Goal: Transaction & Acquisition: Purchase product/service

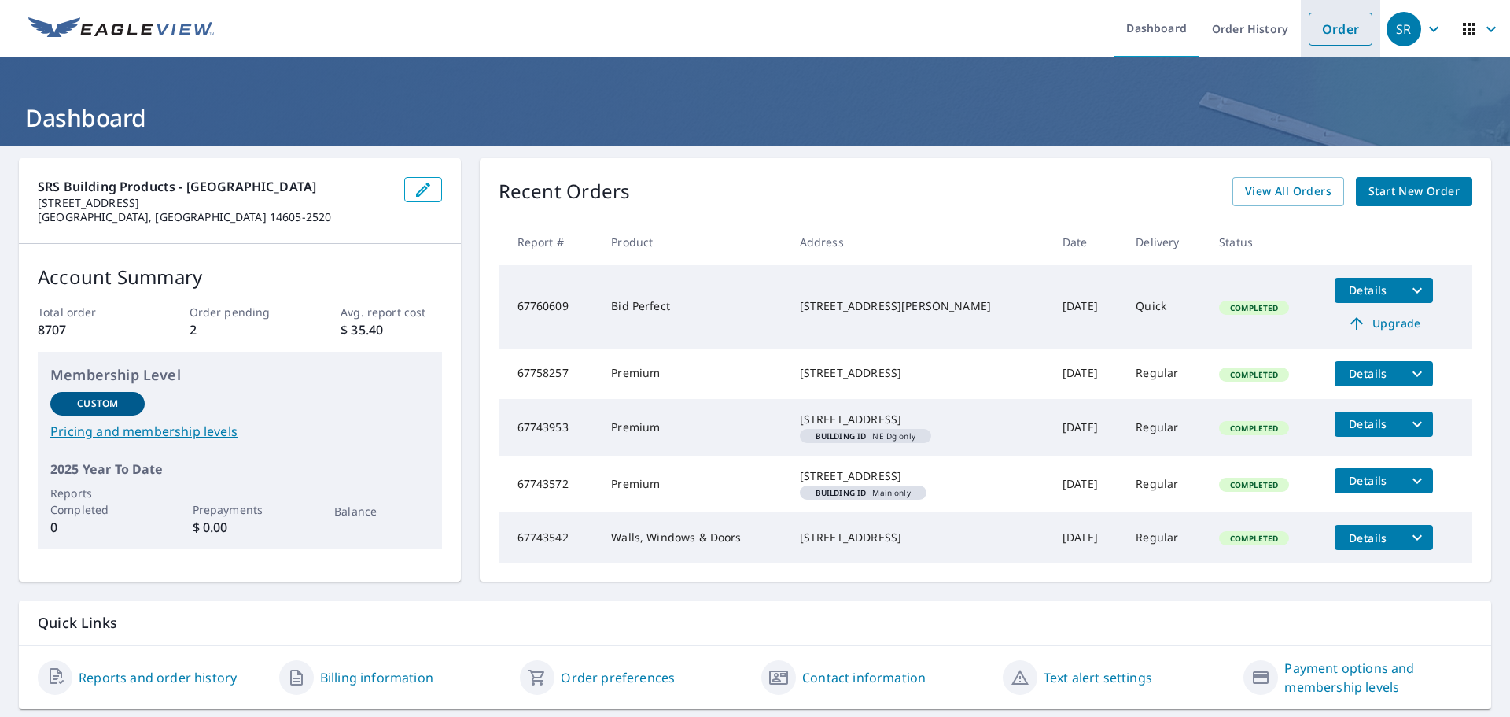
click at [1324, 13] on link "Order" at bounding box center [1341, 29] width 64 height 33
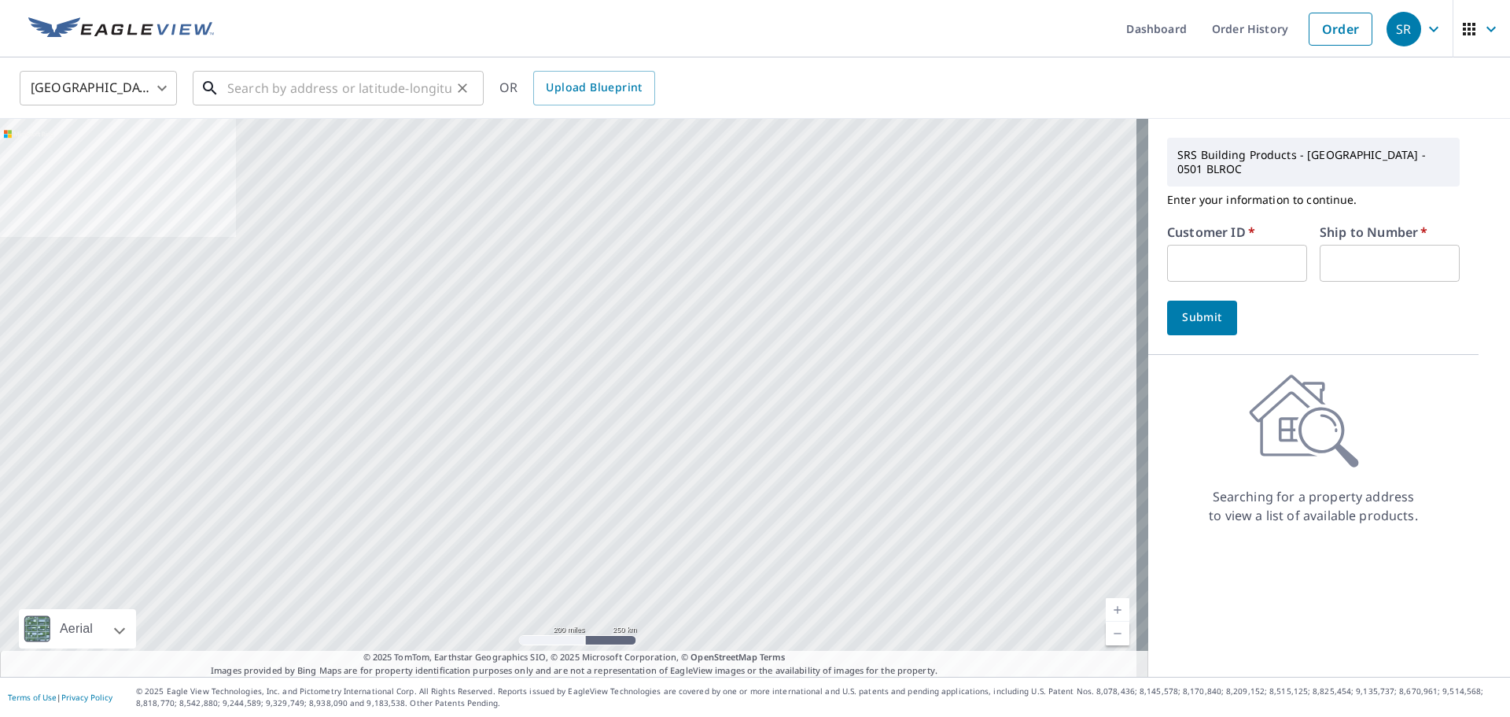
click at [372, 101] on input "text" at bounding box center [339, 88] width 224 height 44
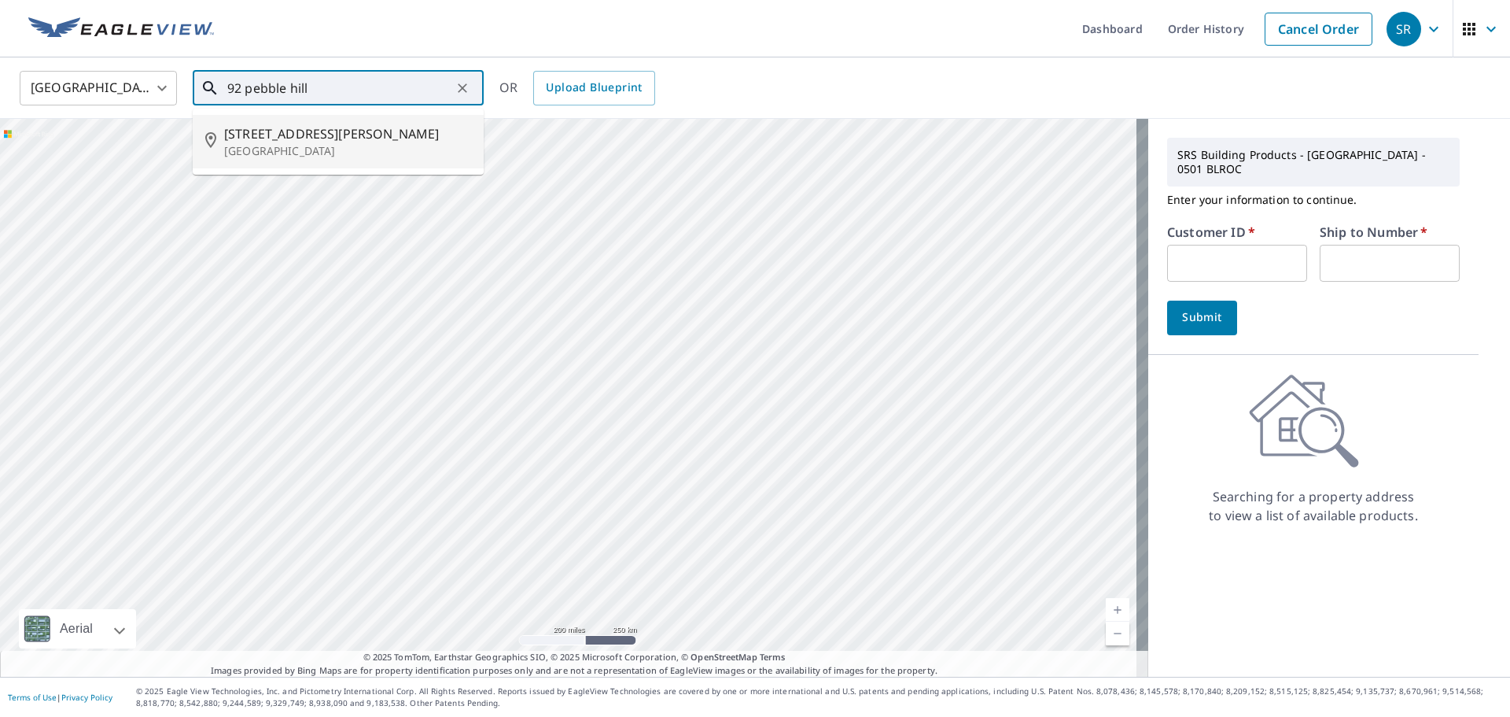
click at [315, 138] on span "[STREET_ADDRESS][PERSON_NAME]" at bounding box center [347, 133] width 247 height 19
type input "[STREET_ADDRESS][PERSON_NAME]"
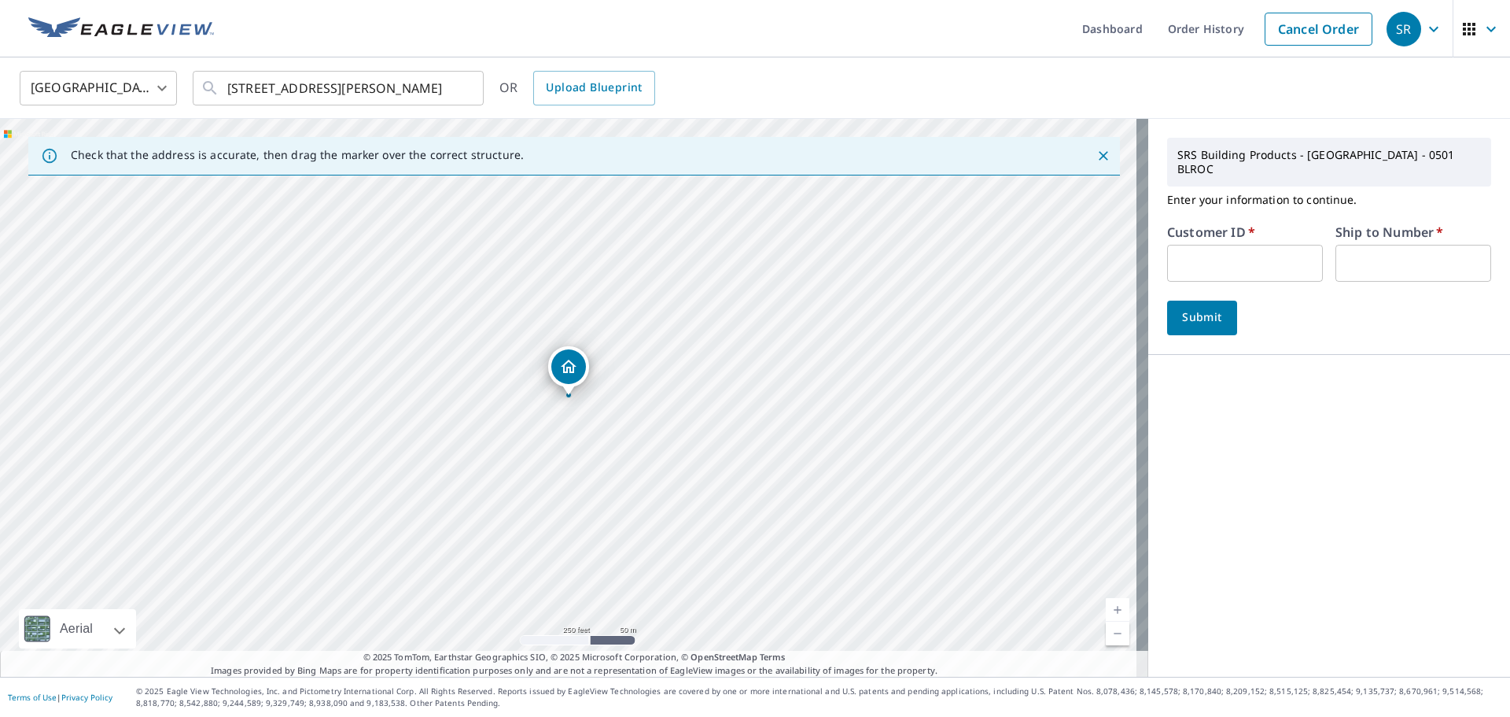
click at [1187, 249] on input "text" at bounding box center [1245, 263] width 156 height 37
type input "TAB501"
click at [1372, 245] on input "text" at bounding box center [1414, 263] width 156 height 37
type input "01"
click at [1196, 308] on span "Submit" at bounding box center [1202, 318] width 45 height 20
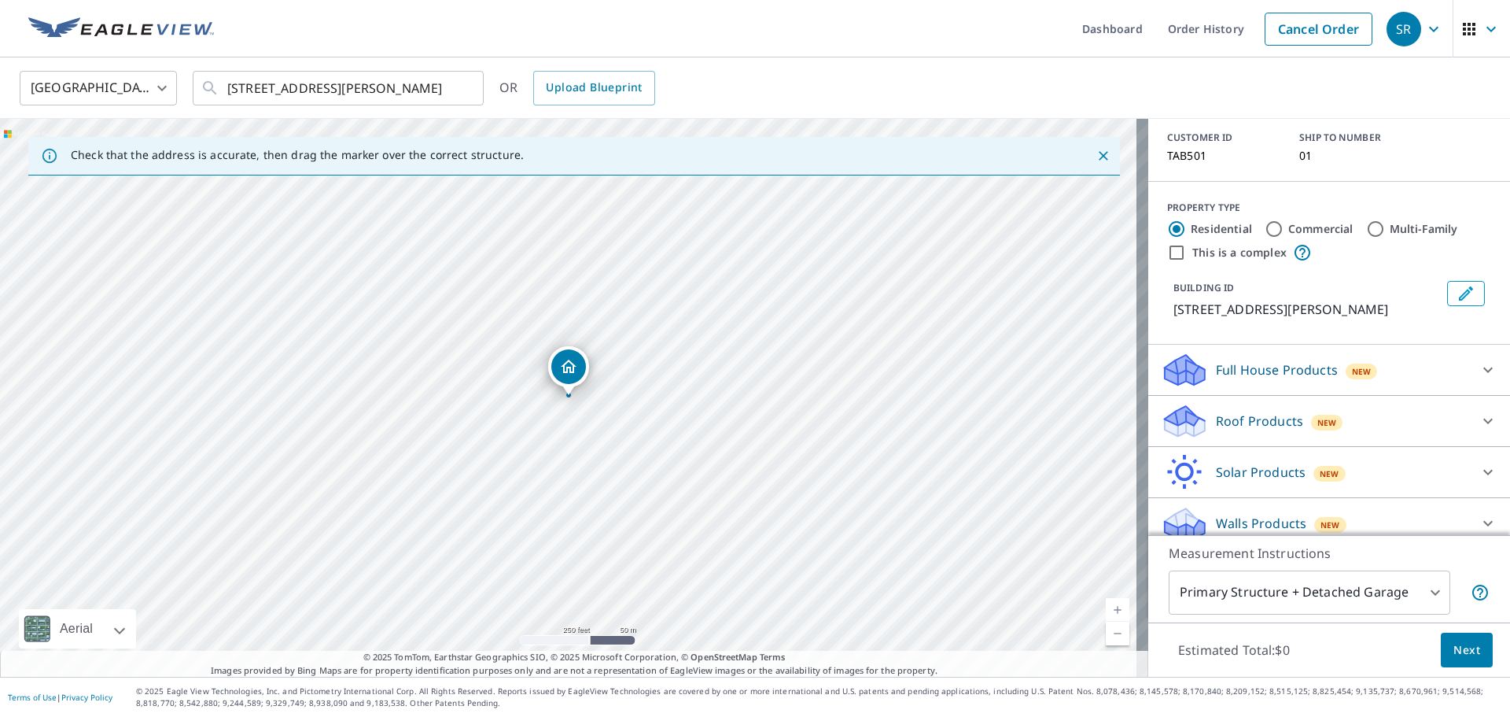
click at [1479, 411] on icon at bounding box center [1488, 420] width 19 height 19
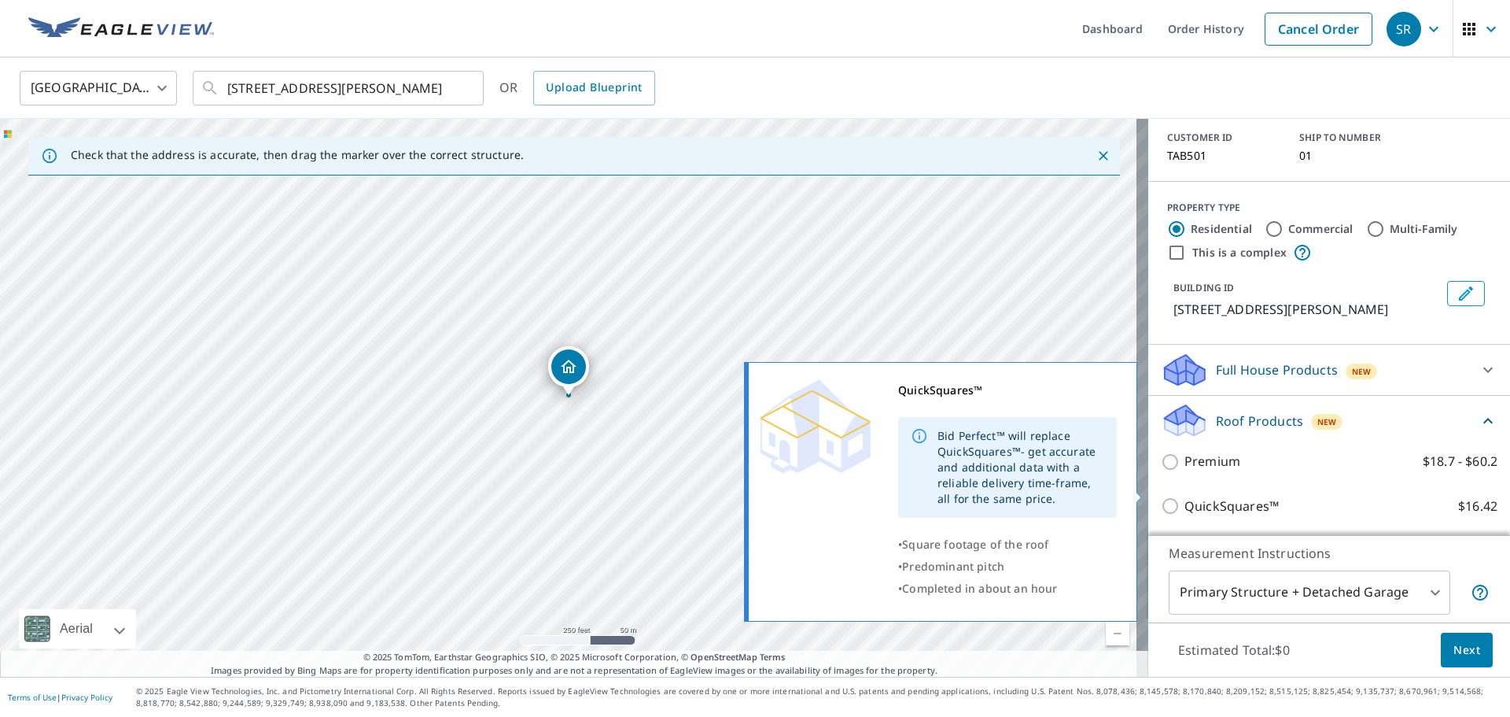
click at [1206, 496] on p "QuickSquares™" at bounding box center [1232, 506] width 94 height 20
click at [1185, 496] on input "QuickSquares™ $16.42" at bounding box center [1173, 505] width 24 height 19
checkbox input "true"
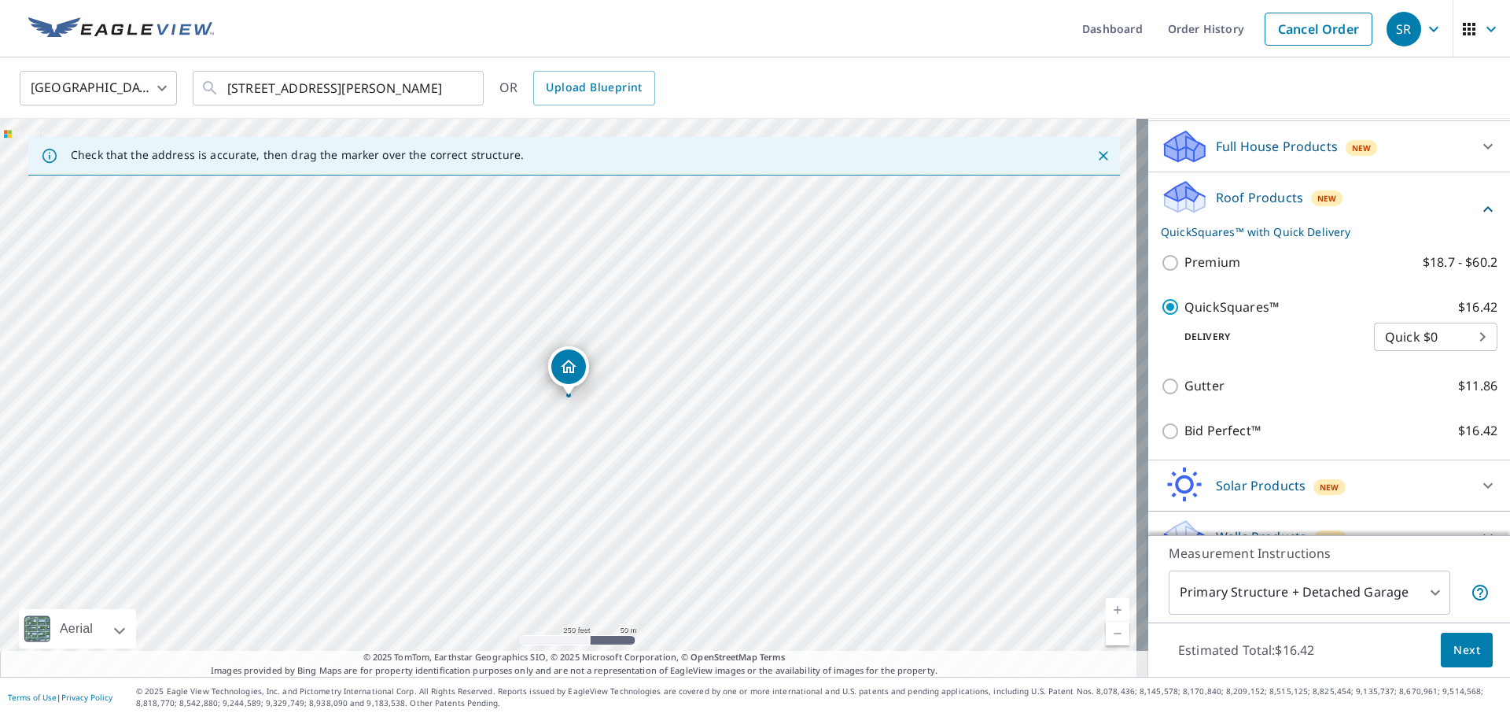
scroll to position [350, 0]
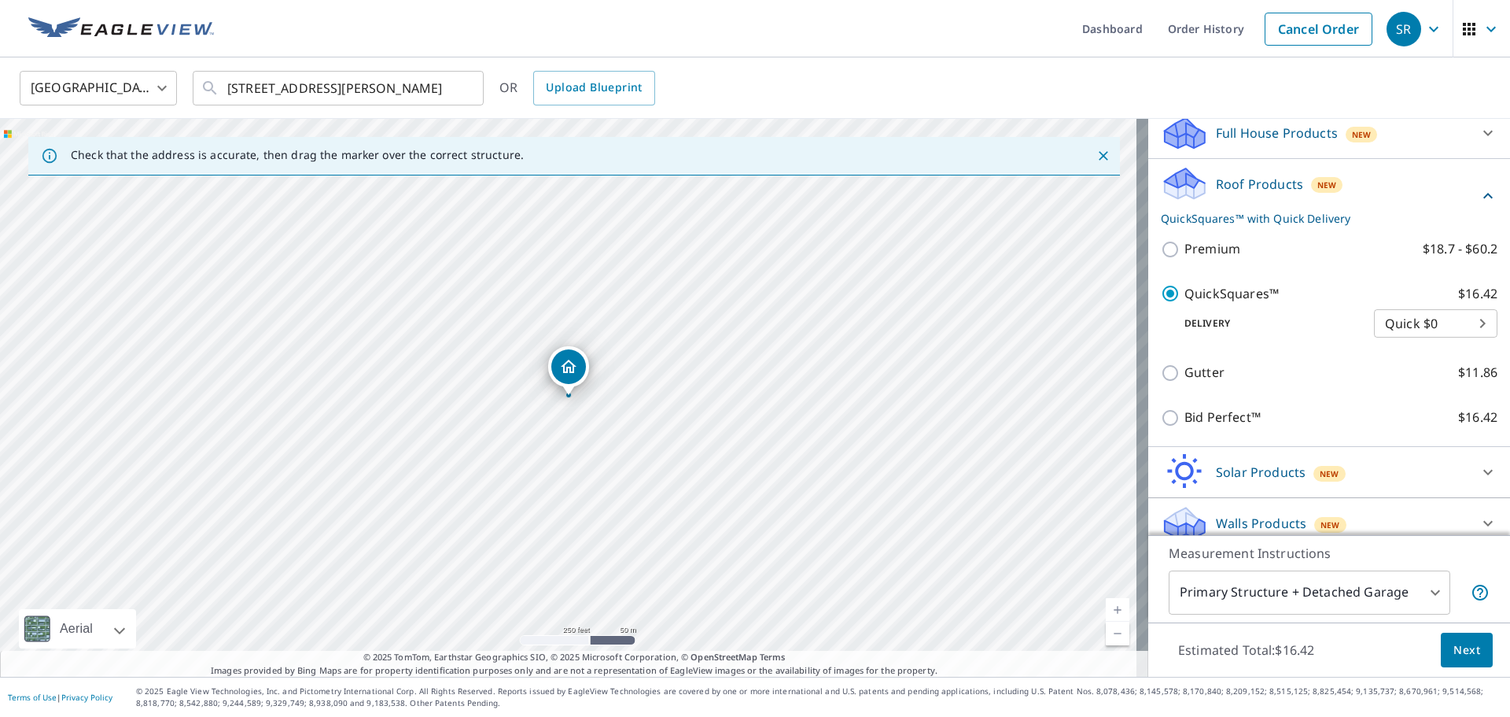
click at [1468, 654] on button "Next" at bounding box center [1467, 649] width 52 height 35
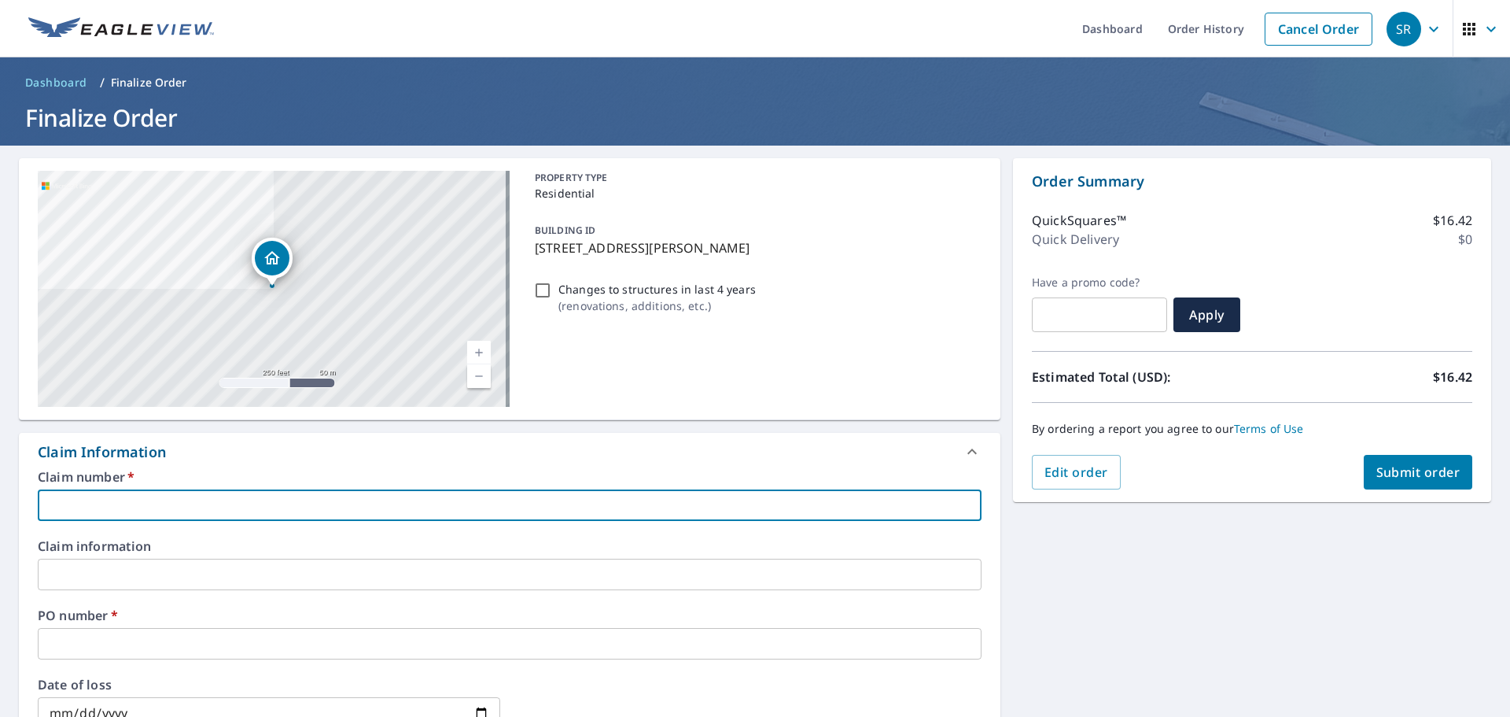
click at [256, 510] on input "text" at bounding box center [510, 504] width 944 height 31
type input "tab"
checkbox input "true"
click at [78, 658] on input "text" at bounding box center [510, 643] width 944 height 31
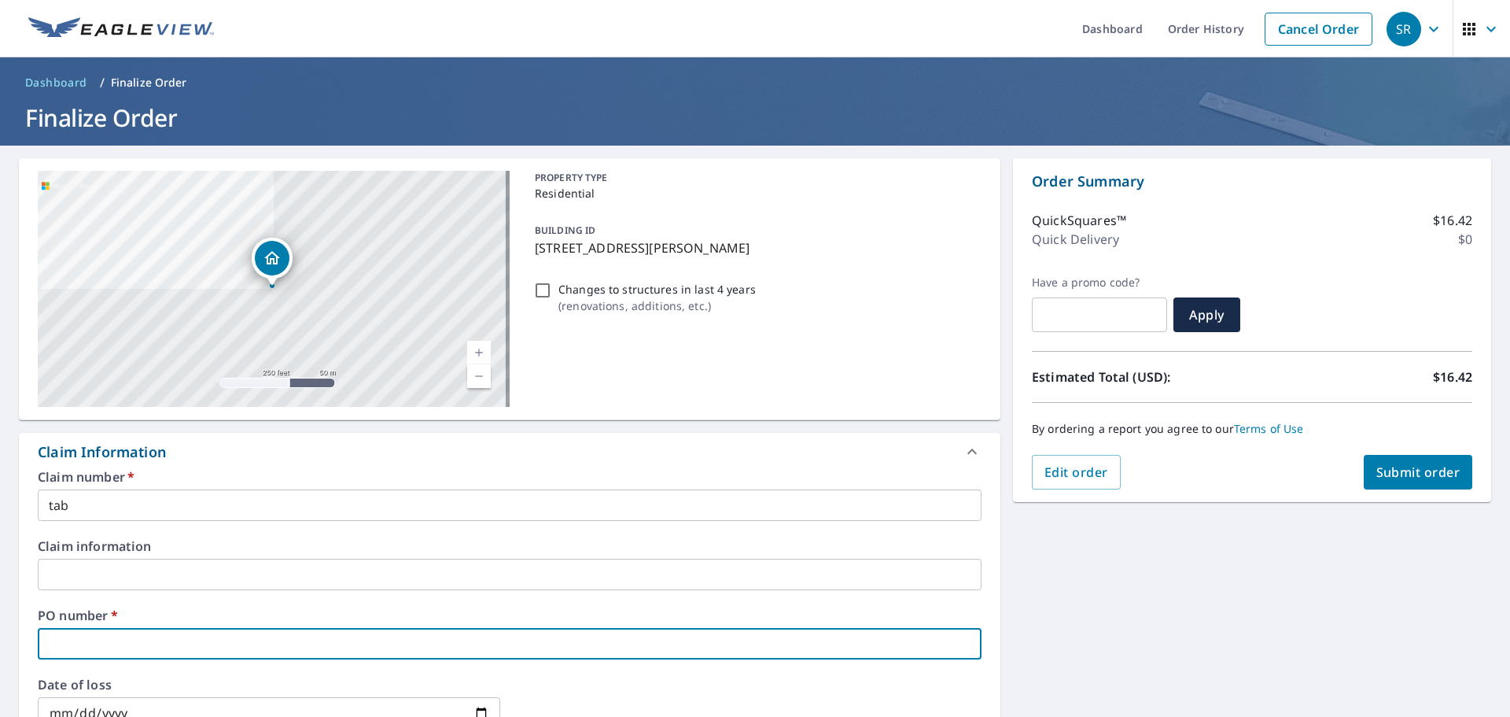
type input "9"
checkbox input "true"
type input "92"
checkbox input "true"
type input "92"
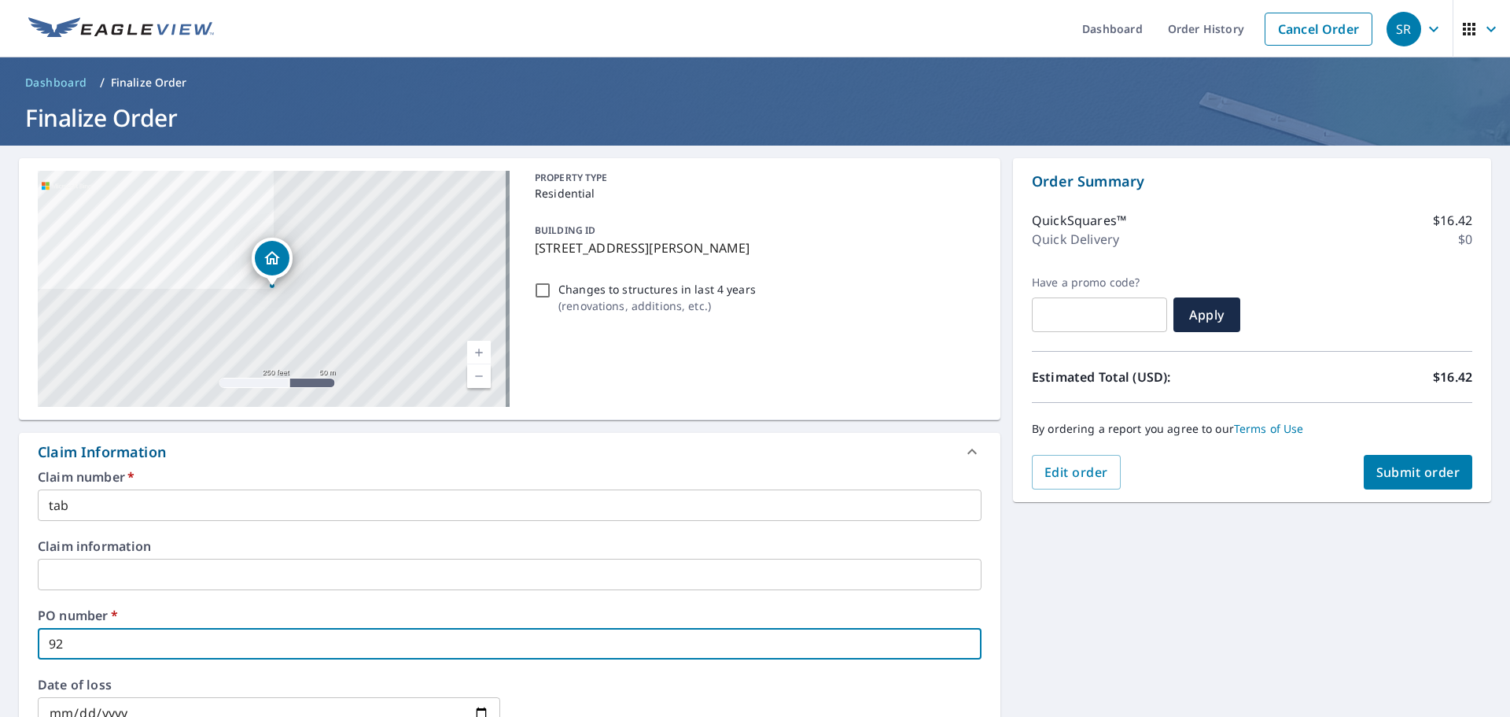
checkbox input "true"
type input "92 p"
checkbox input "true"
type input "92 pe"
checkbox input "true"
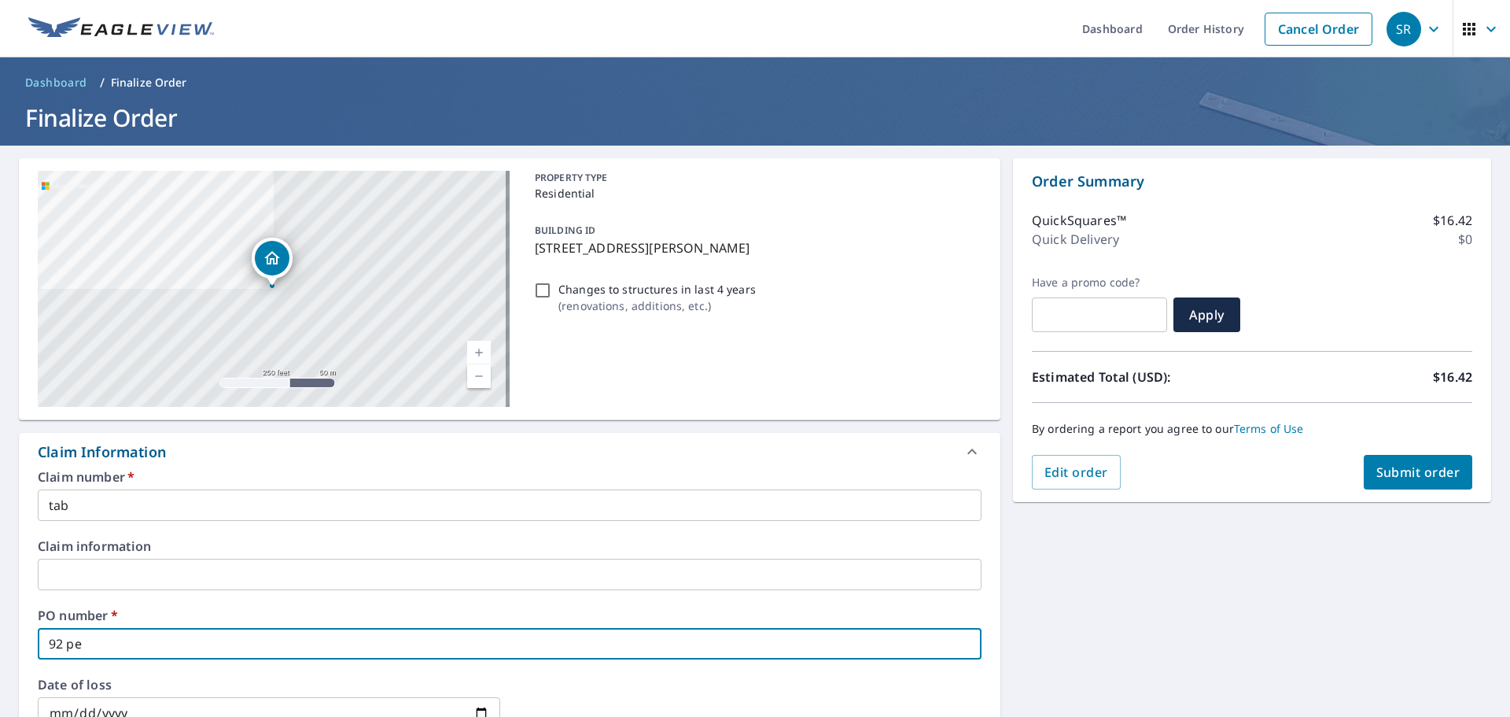
type input "92 peb"
checkbox input "true"
type input "92 pebb"
checkbox input "true"
type input "92 pebbl"
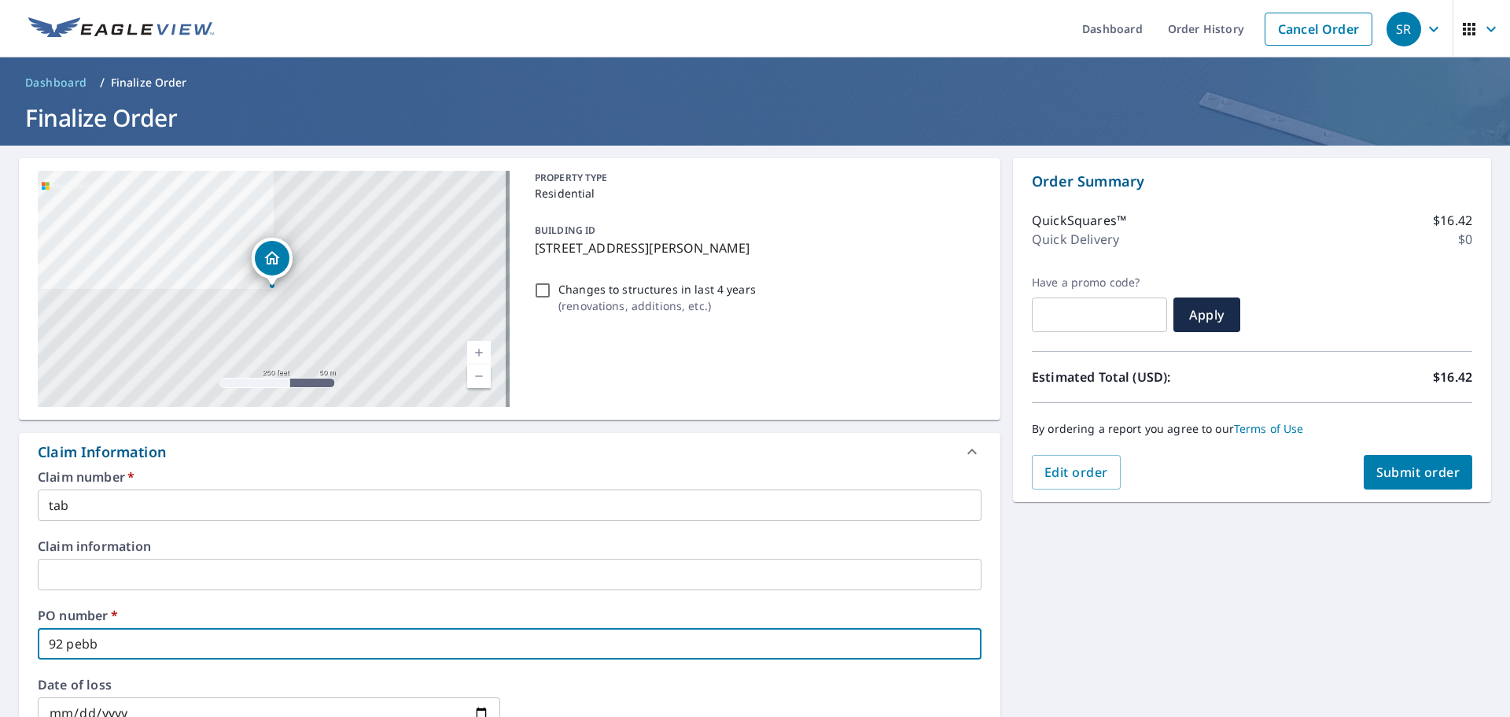
checkbox input "true"
type input "92 pebble"
checkbox input "true"
type input "92 pebble"
checkbox input "true"
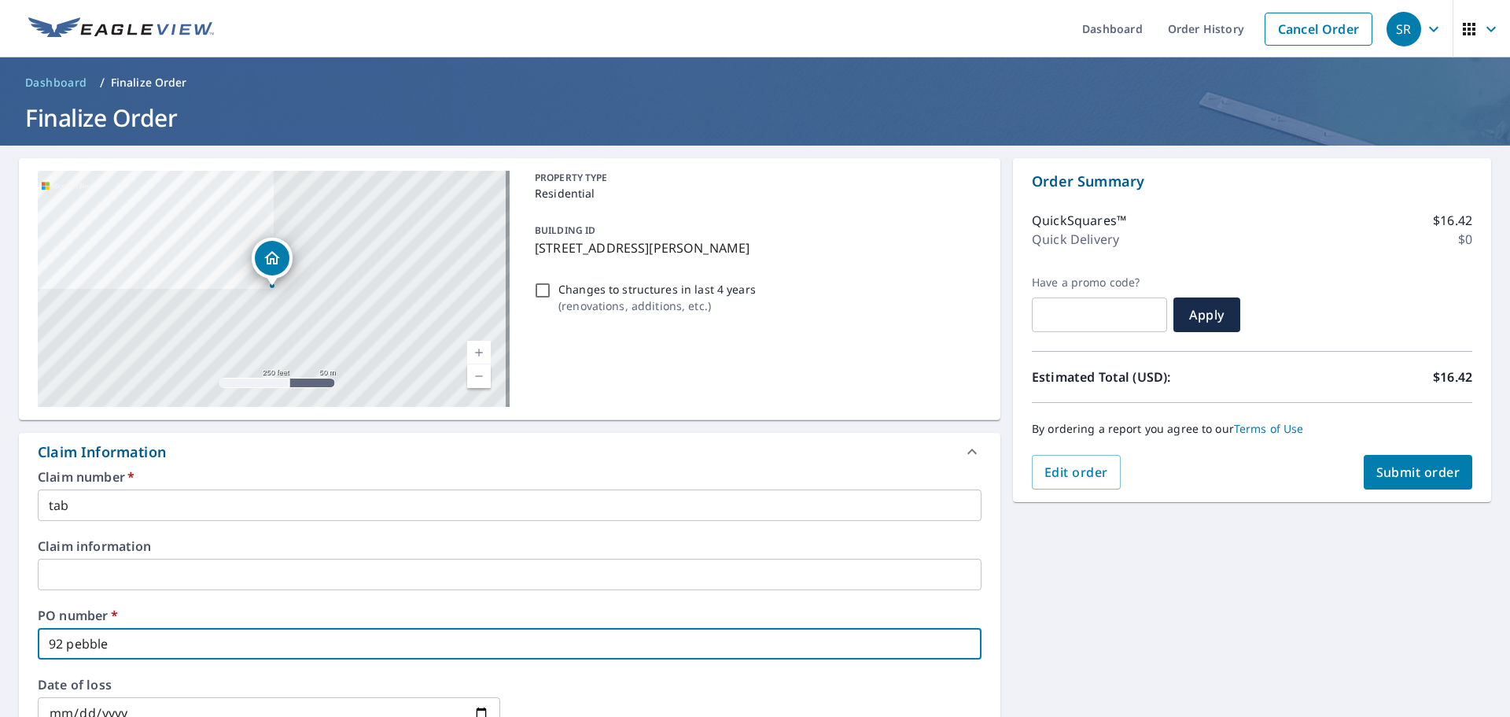
type input "92 pebble h"
checkbox input "true"
type input "92 pebble hi"
checkbox input "true"
type input "92 pebble hil"
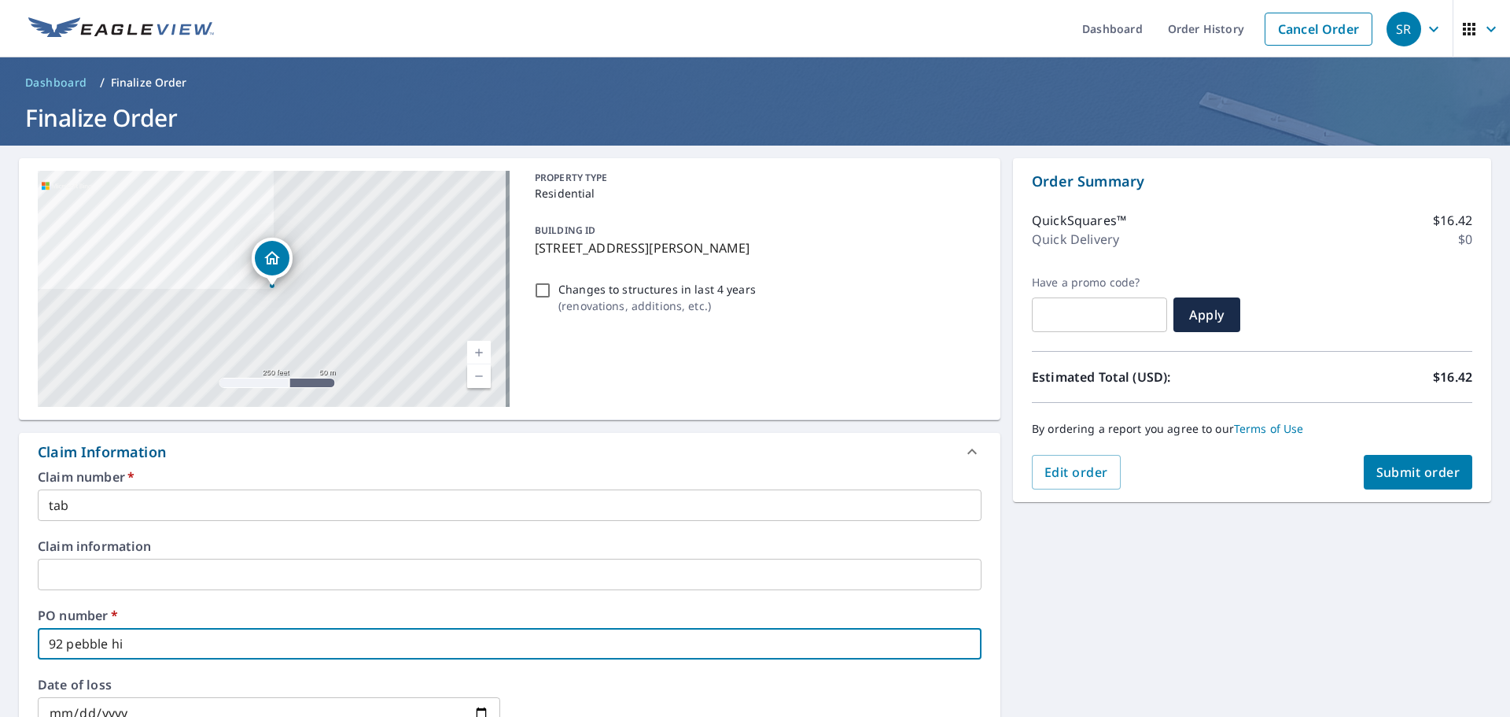
checkbox input "true"
type input "92 pebble hill"
checkbox input "true"
type input "92 pebble hill"
checkbox input "true"
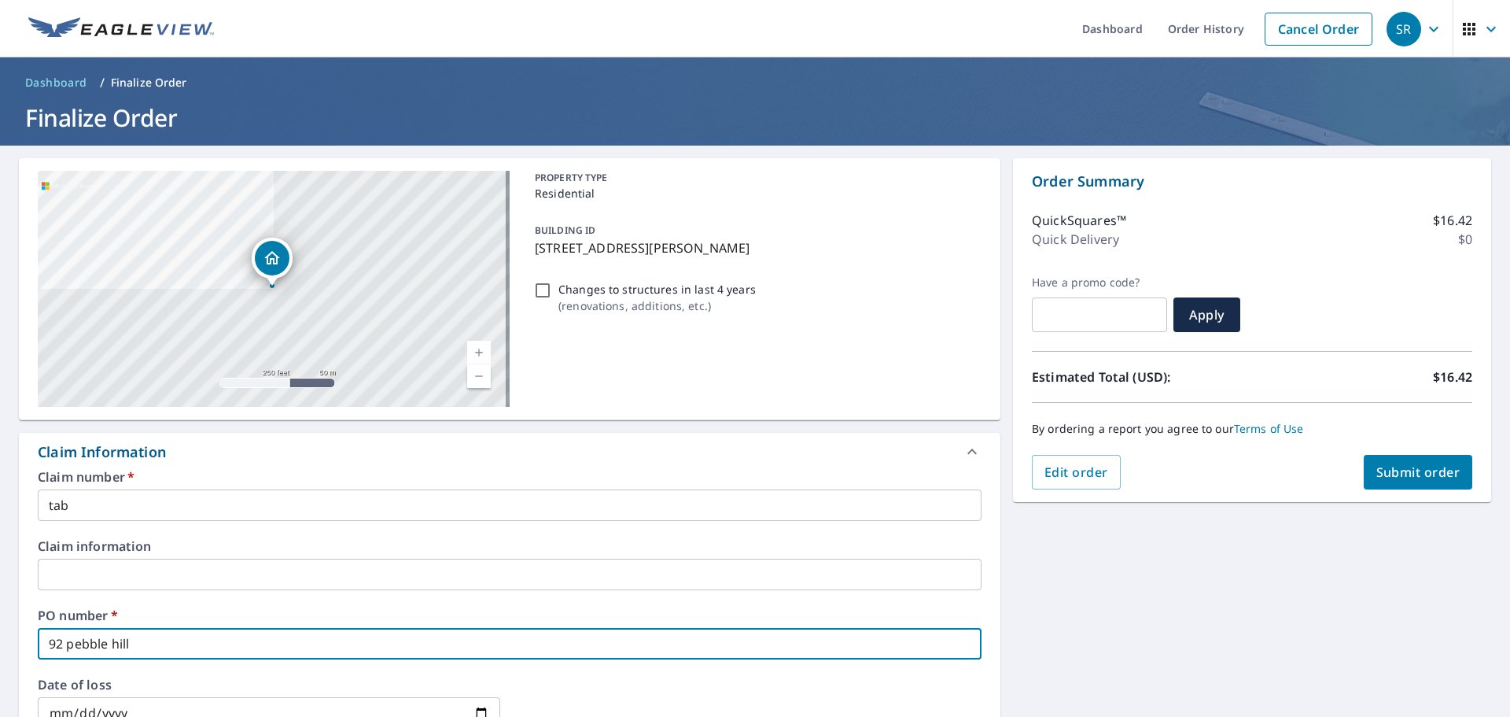
type input "92 pebble hill r"
checkbox input "true"
type input "[STREET_ADDRESS][PERSON_NAME]"
checkbox input "true"
type input "[STREET_ADDRESS][PERSON_NAME]"
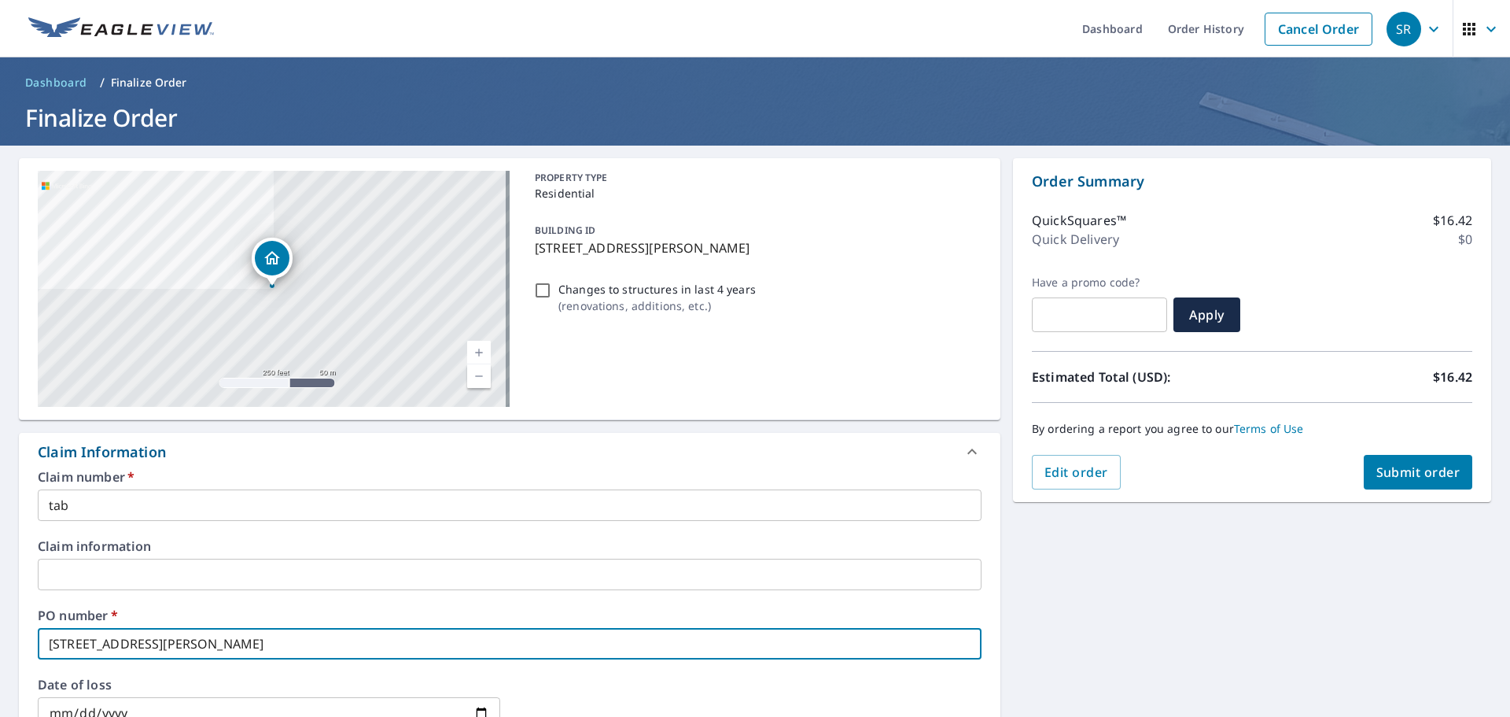
click at [1418, 471] on span "Submit order" at bounding box center [1418, 471] width 84 height 17
checkbox input "true"
